Goal: Task Accomplishment & Management: Complete application form

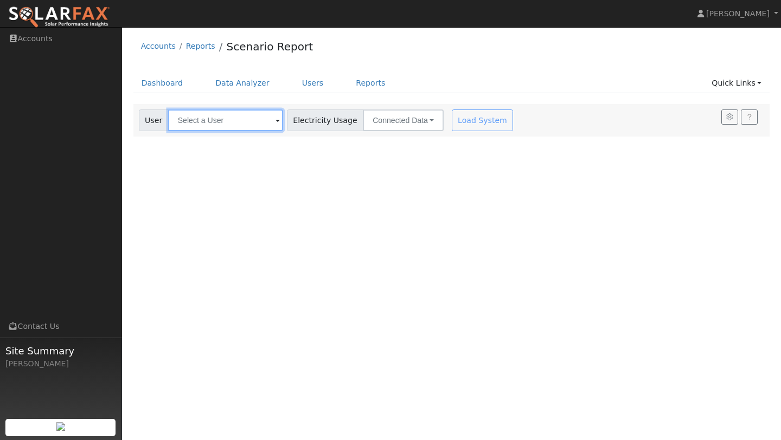
click at [220, 114] on input "text" at bounding box center [225, 121] width 115 height 22
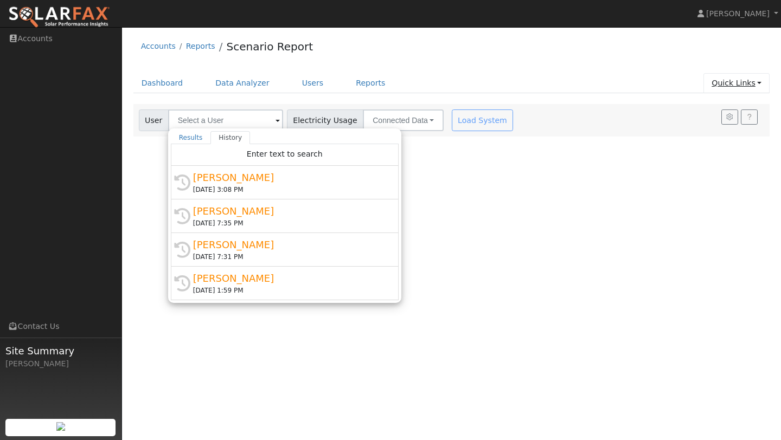
click at [746, 86] on link "Quick Links" at bounding box center [736, 83] width 66 height 20
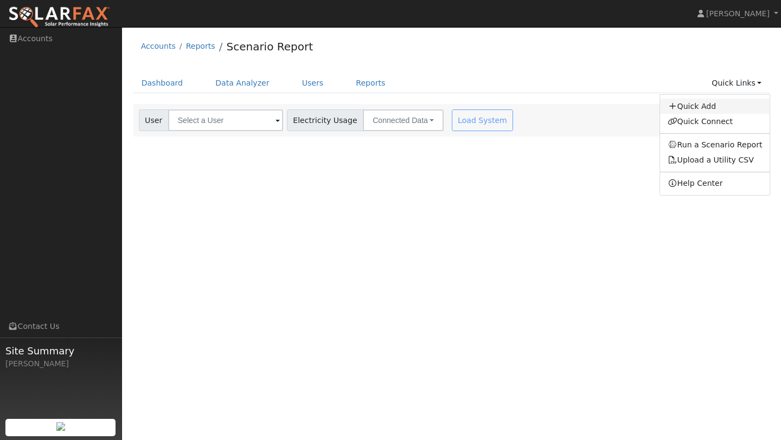
click at [702, 110] on link "Quick Add" at bounding box center [715, 106] width 110 height 15
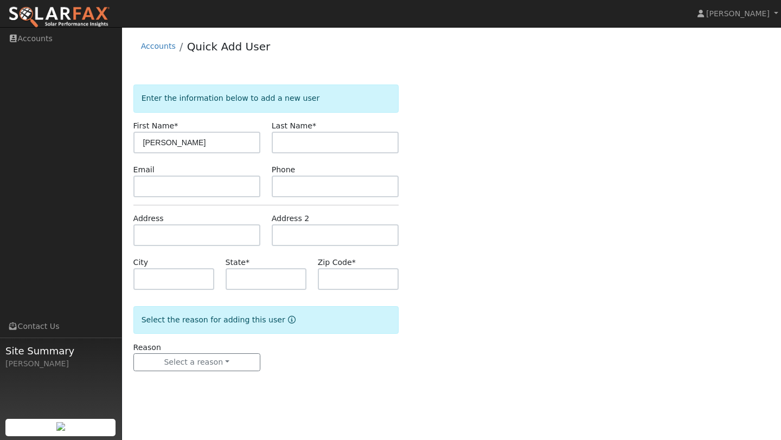
type input "[PERSON_NAME]"
type input "Hie"
click at [404, 78] on div "Enter the information below to add a new user First Name * Paul Last Name * Hie…" at bounding box center [451, 233] width 648 height 320
